Goal: Information Seeking & Learning: Learn about a topic

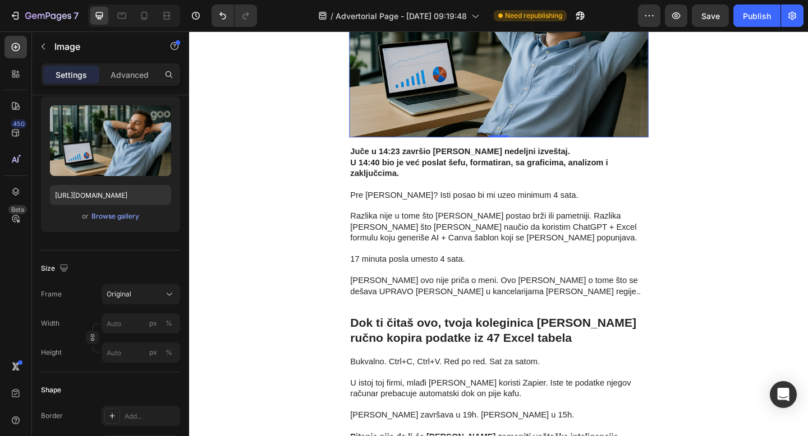
scroll to position [382, 0]
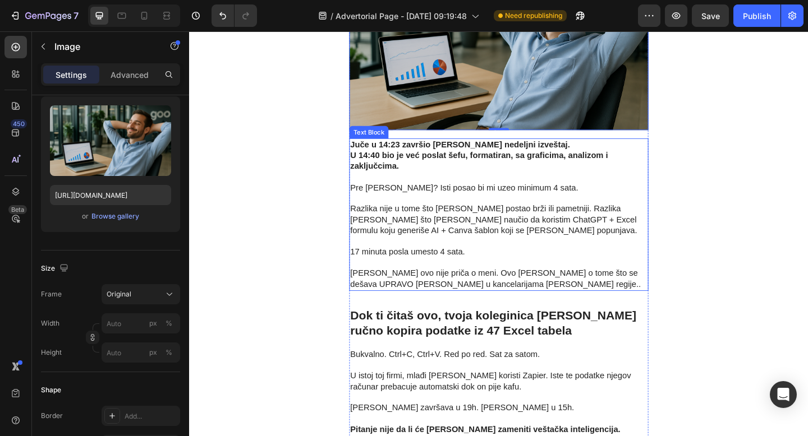
click at [500, 190] on p "Pre [PERSON_NAME]? Isti posao bi mi uzeo minimum 4 sata." at bounding box center [525, 197] width 323 height 24
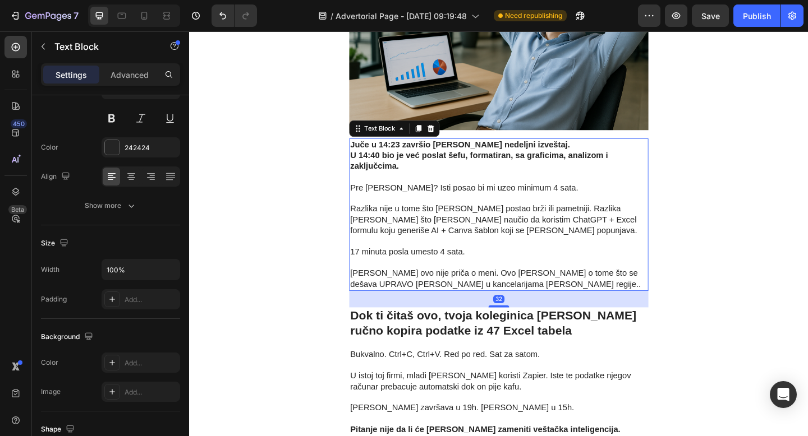
scroll to position [0, 0]
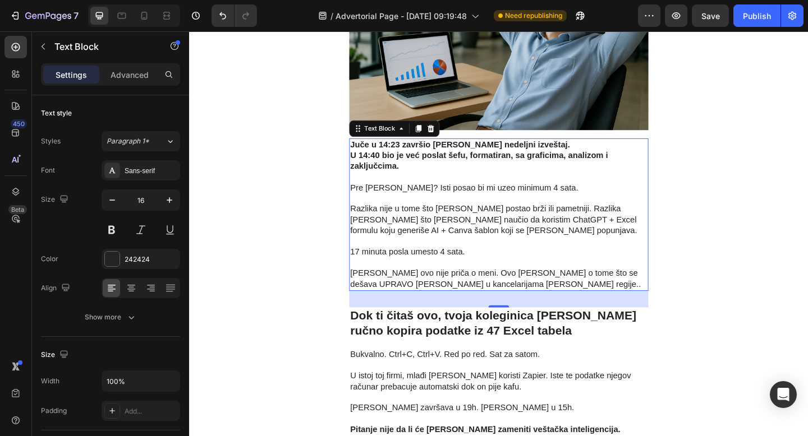
click at [500, 190] on p "Pre [PERSON_NAME]? Isti posao bi mi uzeo minimum 4 sata." at bounding box center [525, 197] width 323 height 24
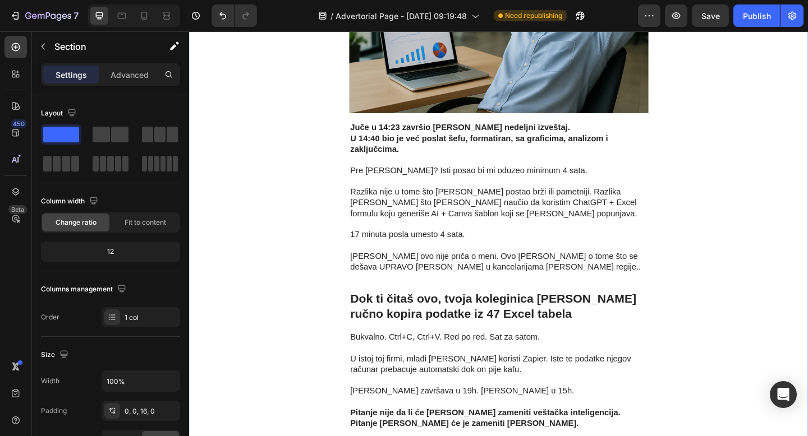
scroll to position [407, 0]
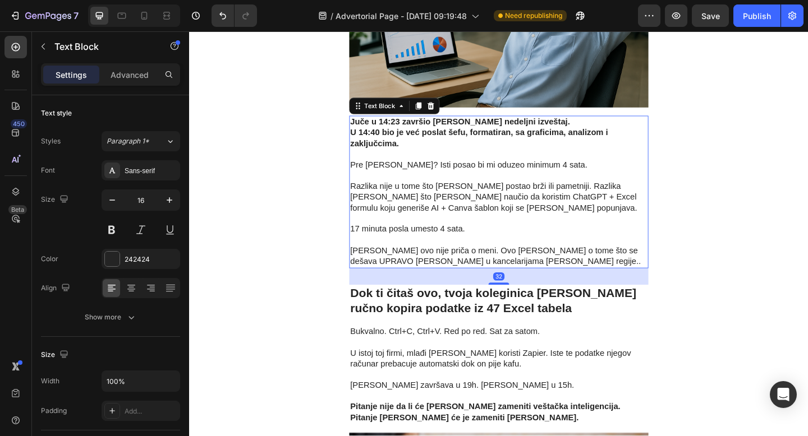
click at [503, 191] on p "Razlika nije u tome što [PERSON_NAME] postao brži ili pametniji. Razlika [PERSO…" at bounding box center [525, 206] width 323 height 47
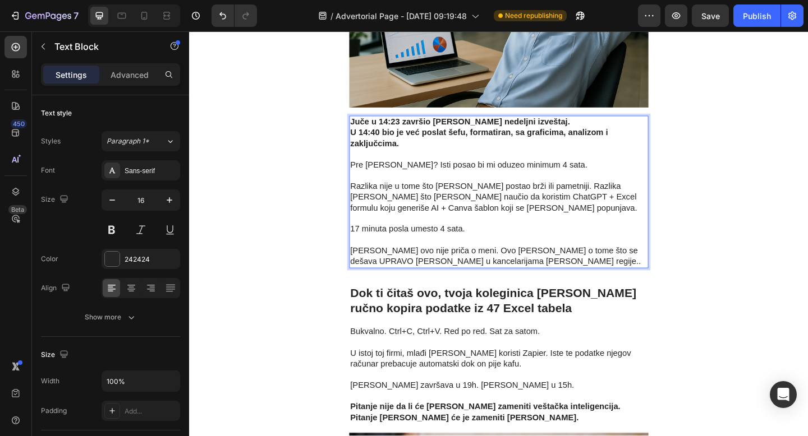
scroll to position [403, 0]
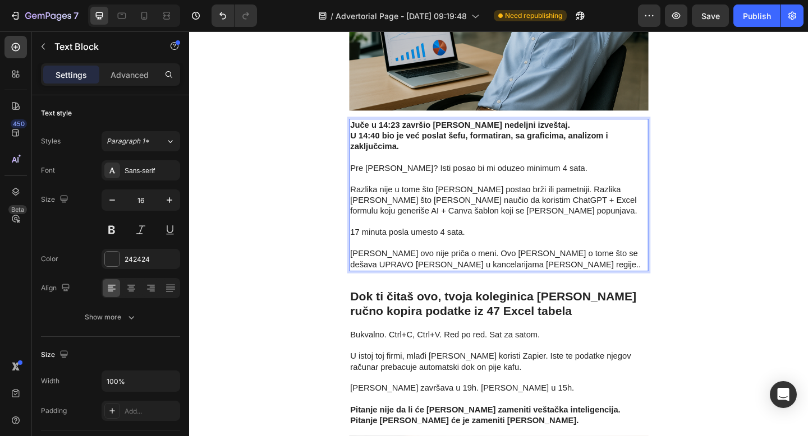
click at [501, 193] on p "Razlika nije u tome što [PERSON_NAME] postao brži ili pametniji. Razlika [PERSO…" at bounding box center [525, 209] width 323 height 47
click at [475, 191] on p "Razlika nije u tome što [PERSON_NAME] postao brži ili pametniji. Razlika [PERSO…" at bounding box center [525, 209] width 323 height 47
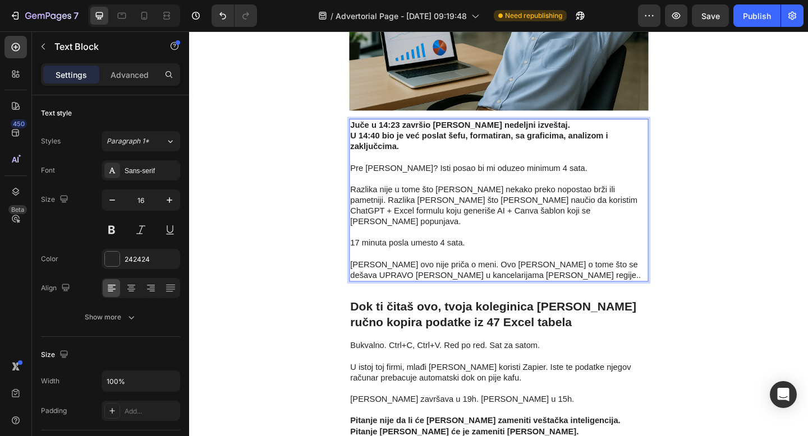
click at [478, 208] on p "Razlika nije u tome što [PERSON_NAME] nekako preko nopostao brži ili pametniji.…" at bounding box center [525, 215] width 323 height 58
click at [418, 200] on p "Razlika nije u tome što [PERSON_NAME] nekako preko nopostao brži ili pametniji.…" at bounding box center [525, 215] width 323 height 58
click at [457, 207] on p "Razlika nije u tome što [PERSON_NAME] nekako preko nopostao brži ili pametniji.…" at bounding box center [525, 215] width 323 height 58
click at [482, 268] on p "[PERSON_NAME] ovo nije priča o meni. Ovo [PERSON_NAME] o tome što se dešava UPR…" at bounding box center [525, 285] width 323 height 35
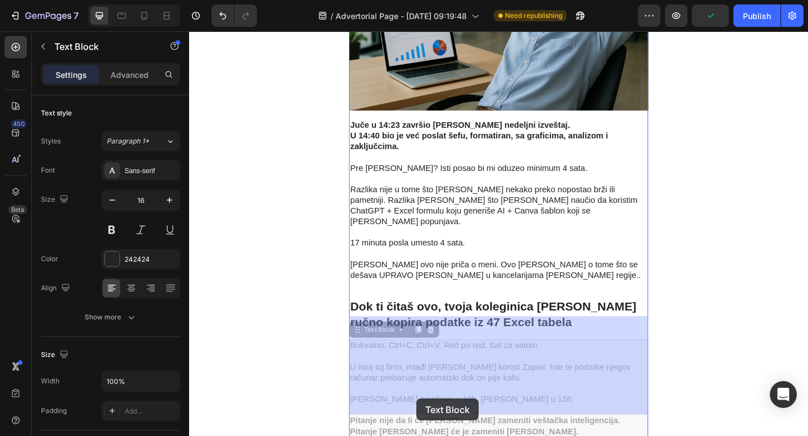
scroll to position [484, 0]
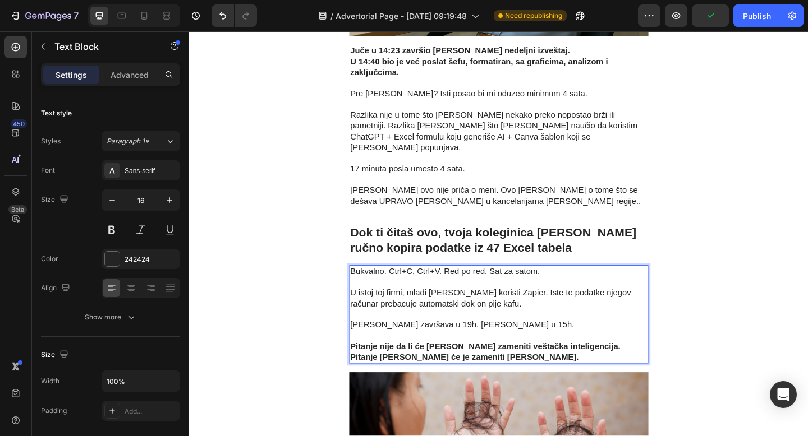
click at [442, 370] on strong "Pitanje nije da li će [PERSON_NAME] zameniti veštačka inteligencija. Pitanje [P…" at bounding box center [511, 380] width 294 height 21
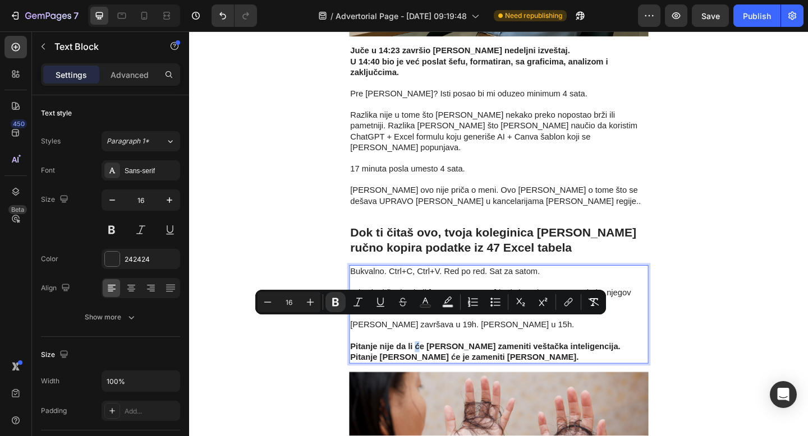
click at [433, 370] on strong "Pitanje nije da li će [PERSON_NAME] zameniti veštačka inteligencija. Pitanje [P…" at bounding box center [511, 380] width 294 height 21
copy strong "ć"
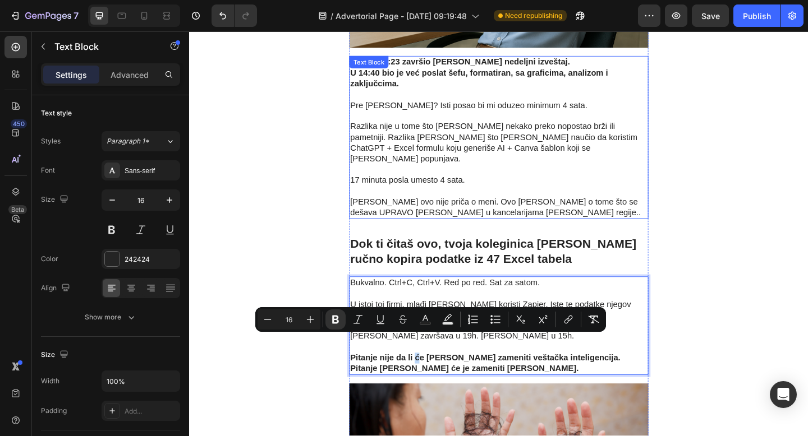
scroll to position [464, 0]
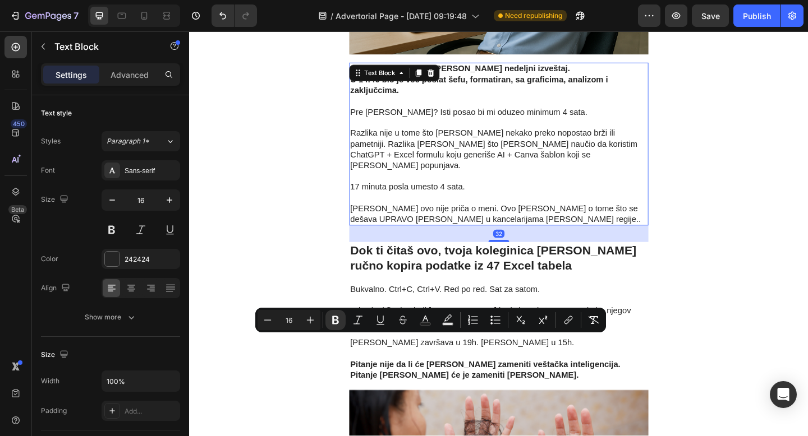
click at [509, 183] on p "17 minuta posla umesto 4 sata." at bounding box center [525, 195] width 323 height 24
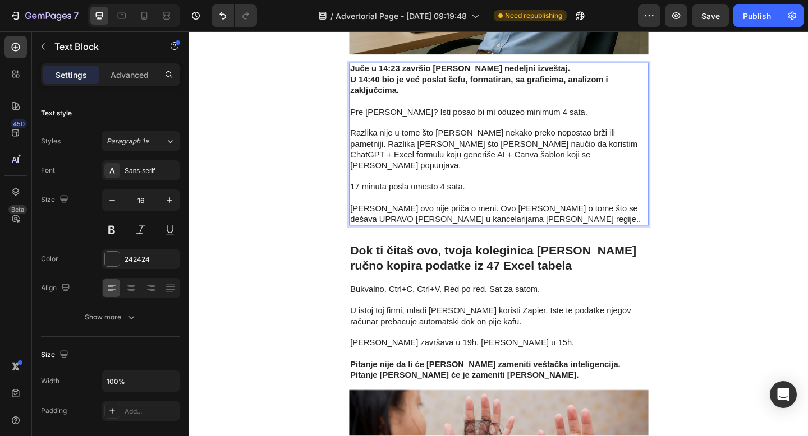
click at [541, 130] on p "Razlika nije u tome što [PERSON_NAME] nekako preko nopostao brži ili pametniji.…" at bounding box center [525, 154] width 323 height 58
click at [533, 130] on p "Razlika nije u tome što [PERSON_NAME] nekako preko ći postao brži ili pametniji…" at bounding box center [525, 154] width 323 height 58
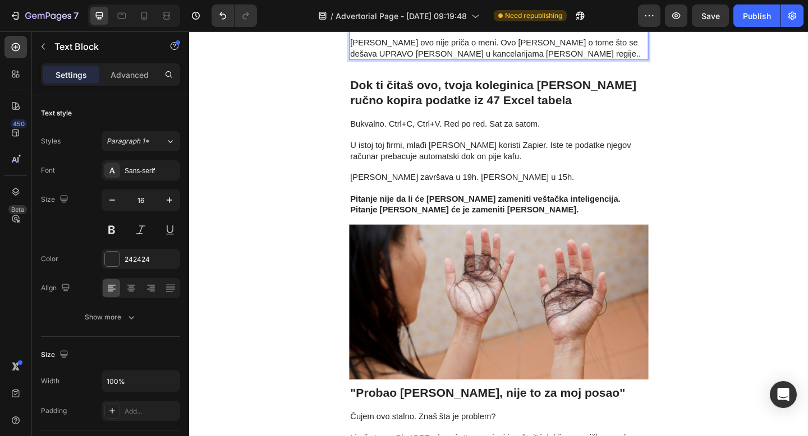
scroll to position [650, 0]
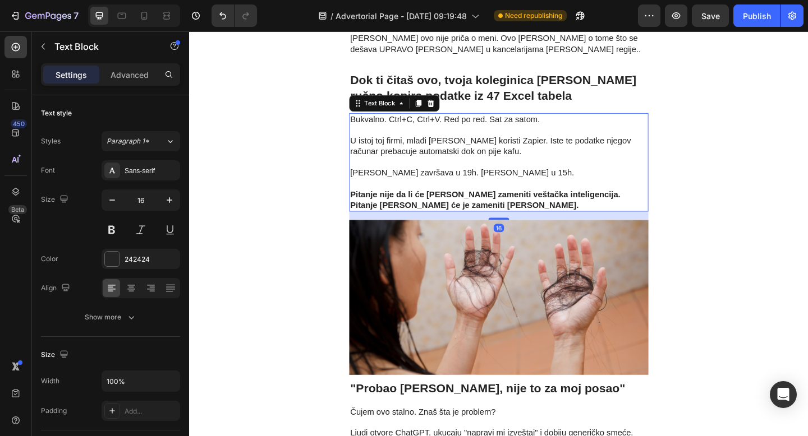
click at [370, 204] on strong "Pitanje nije da li će [PERSON_NAME] zameniti veštačka inteligencija. Pitanje [P…" at bounding box center [511, 214] width 294 height 21
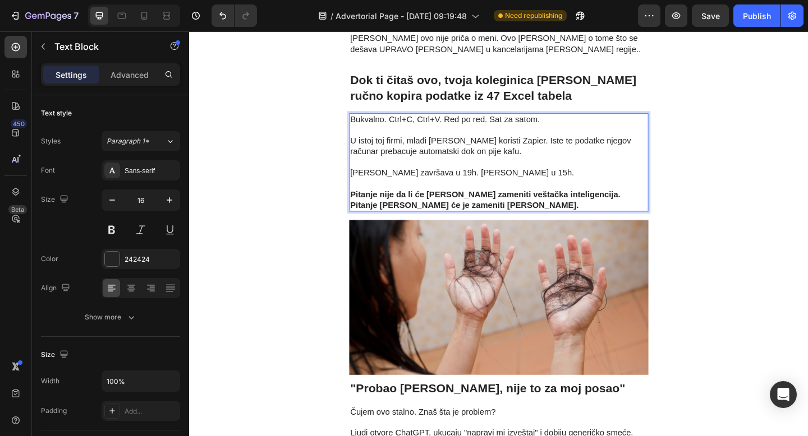
click at [368, 204] on strong "Pitanje nije da li će [PERSON_NAME] zameniti veštačka inteligencija. Pitanje [P…" at bounding box center [511, 214] width 294 height 21
click at [424, 204] on strong "Nije pitanje nije da li će [PERSON_NAME] zameniti veštačka inteligencija. Pitan…" at bounding box center [520, 214] width 312 height 21
click at [388, 204] on strong "Nije pitanje nije da li će [PERSON_NAME] zameniti veštačka inteligencija. Pitan…" at bounding box center [520, 214] width 312 height 21
click at [711, 155] on div "Image AI Produktivnost Heading Row Advertorial Text Block [PERSON_NAME] za 17 m…" at bounding box center [525, 362] width 673 height 1914
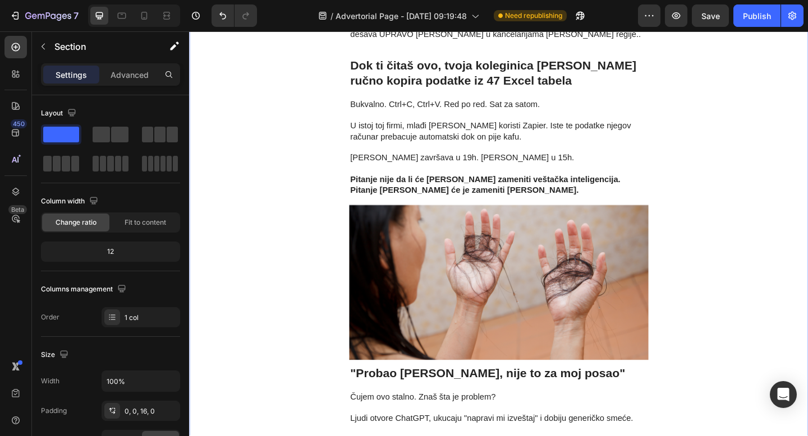
scroll to position [658, 0]
